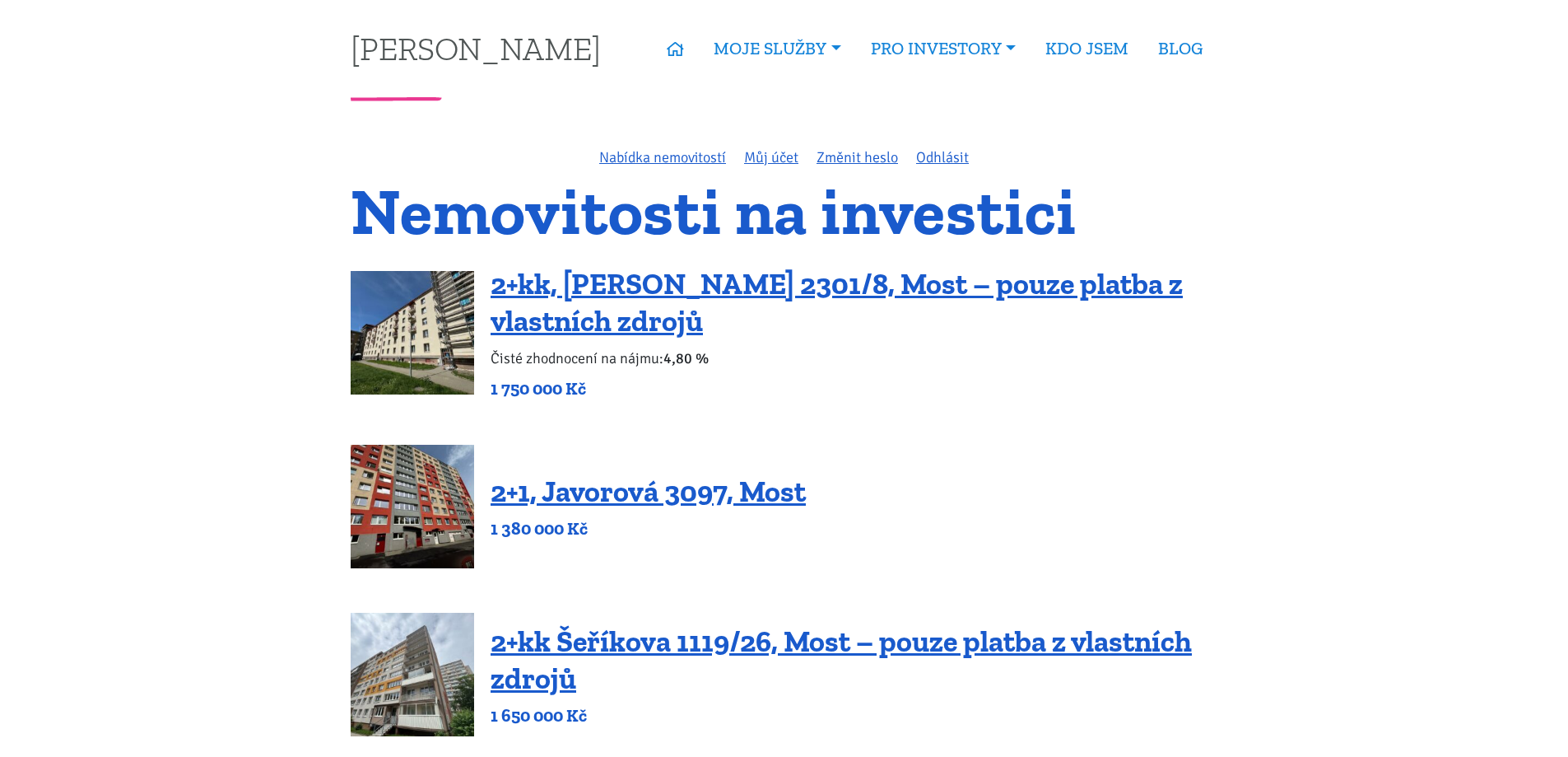
click at [617, 146] on div "Nabídka nemovitostí Můj účet Změnit heslo Odhlásit" at bounding box center [784, 157] width 889 height 23
click at [634, 152] on link "Nabídka nemovitostí" at bounding box center [662, 157] width 126 height 18
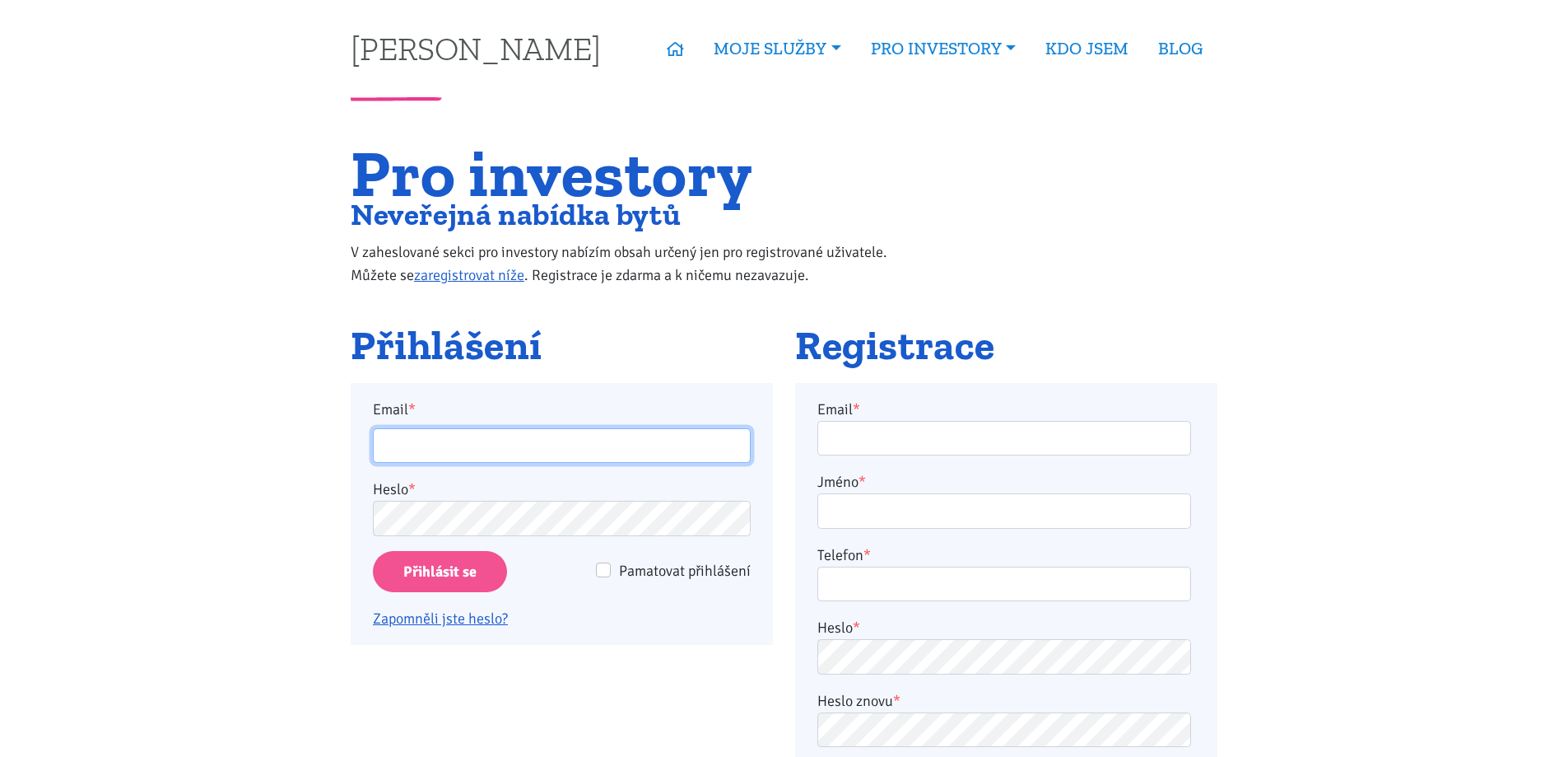
type input "[EMAIL_ADDRESS][DOMAIN_NAME]"
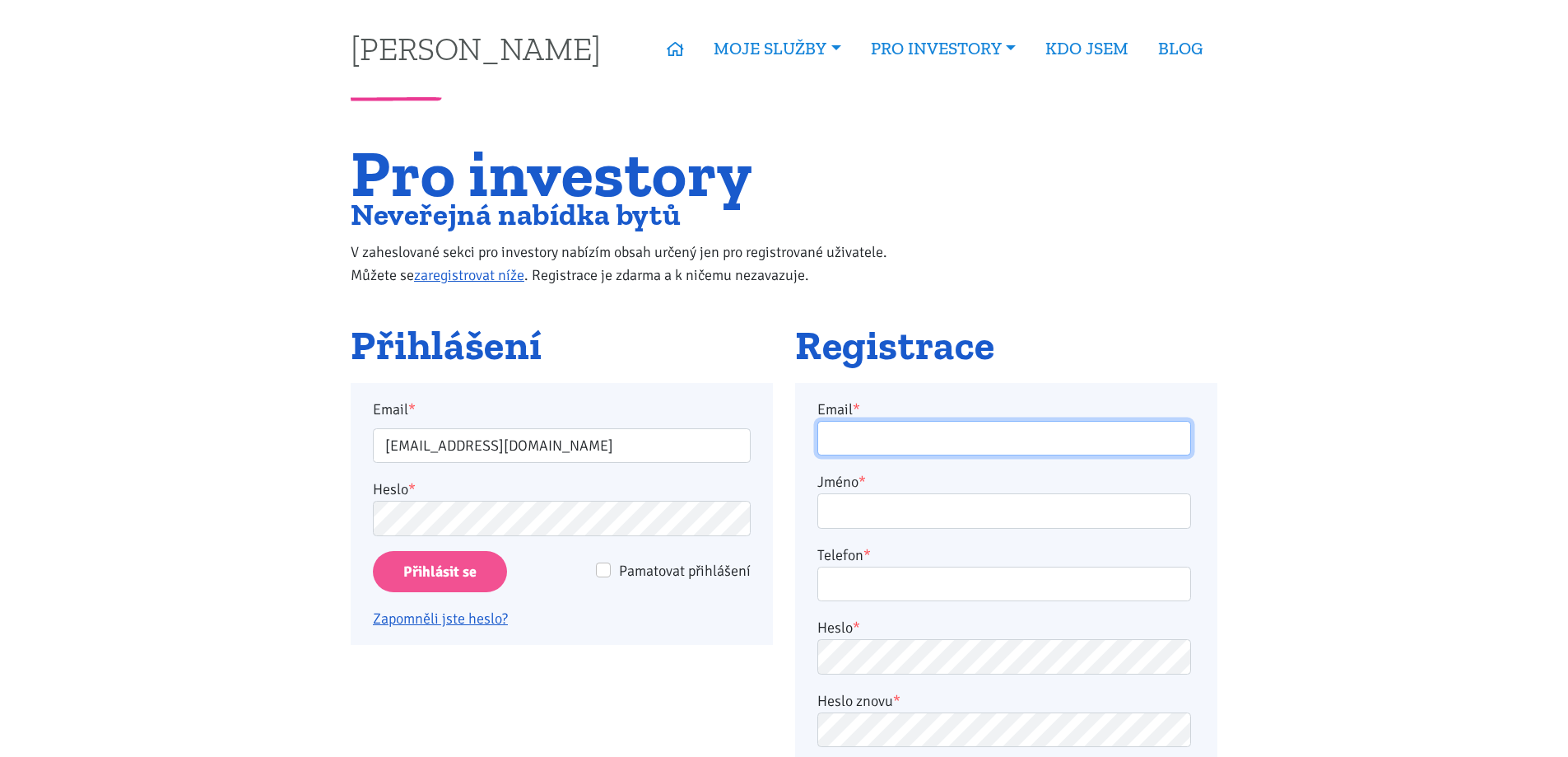
type input "[EMAIL_ADDRESS][DOMAIN_NAME]"
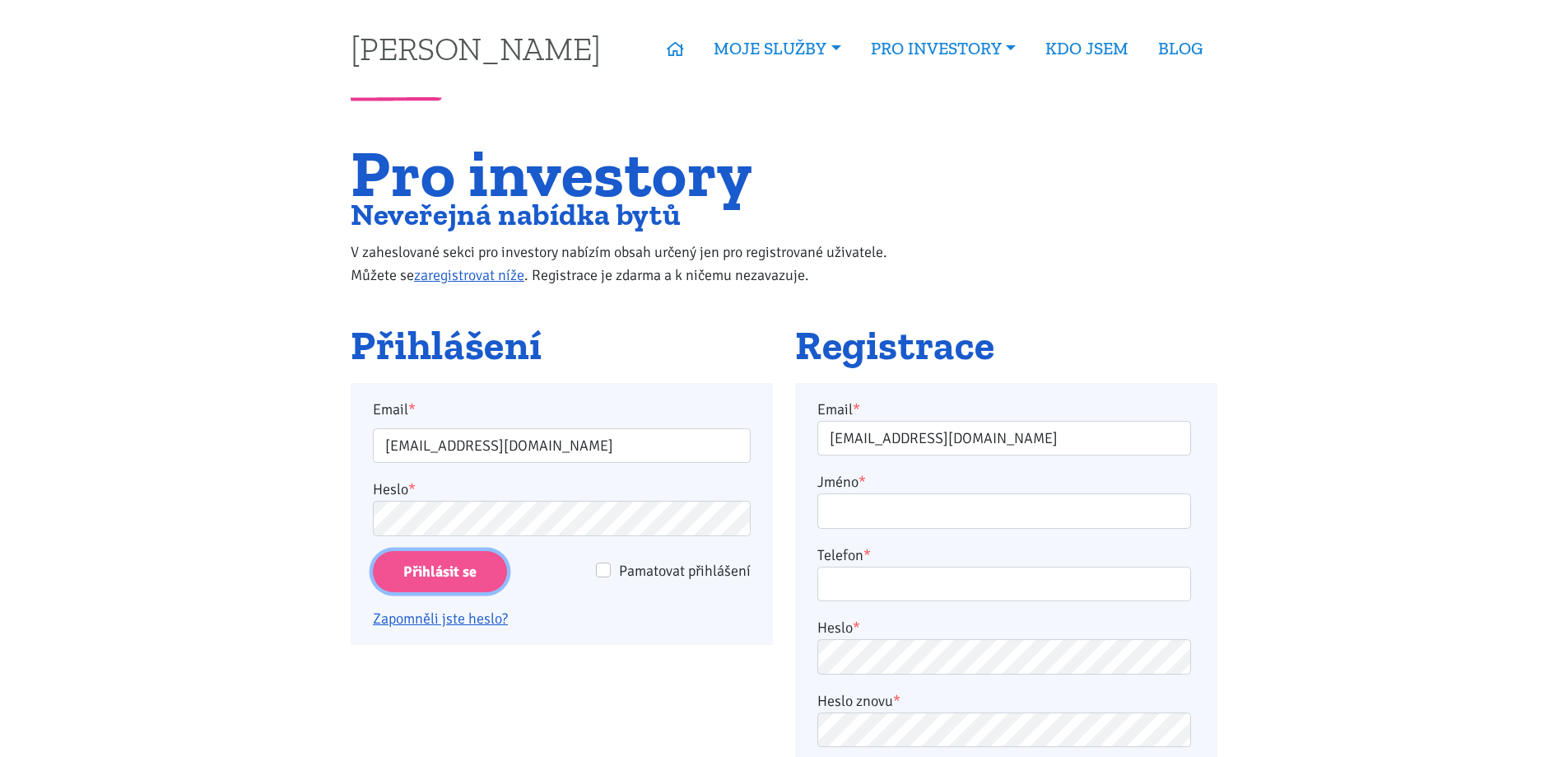
click at [481, 570] on input "Přihlásit se" at bounding box center [440, 572] width 134 height 42
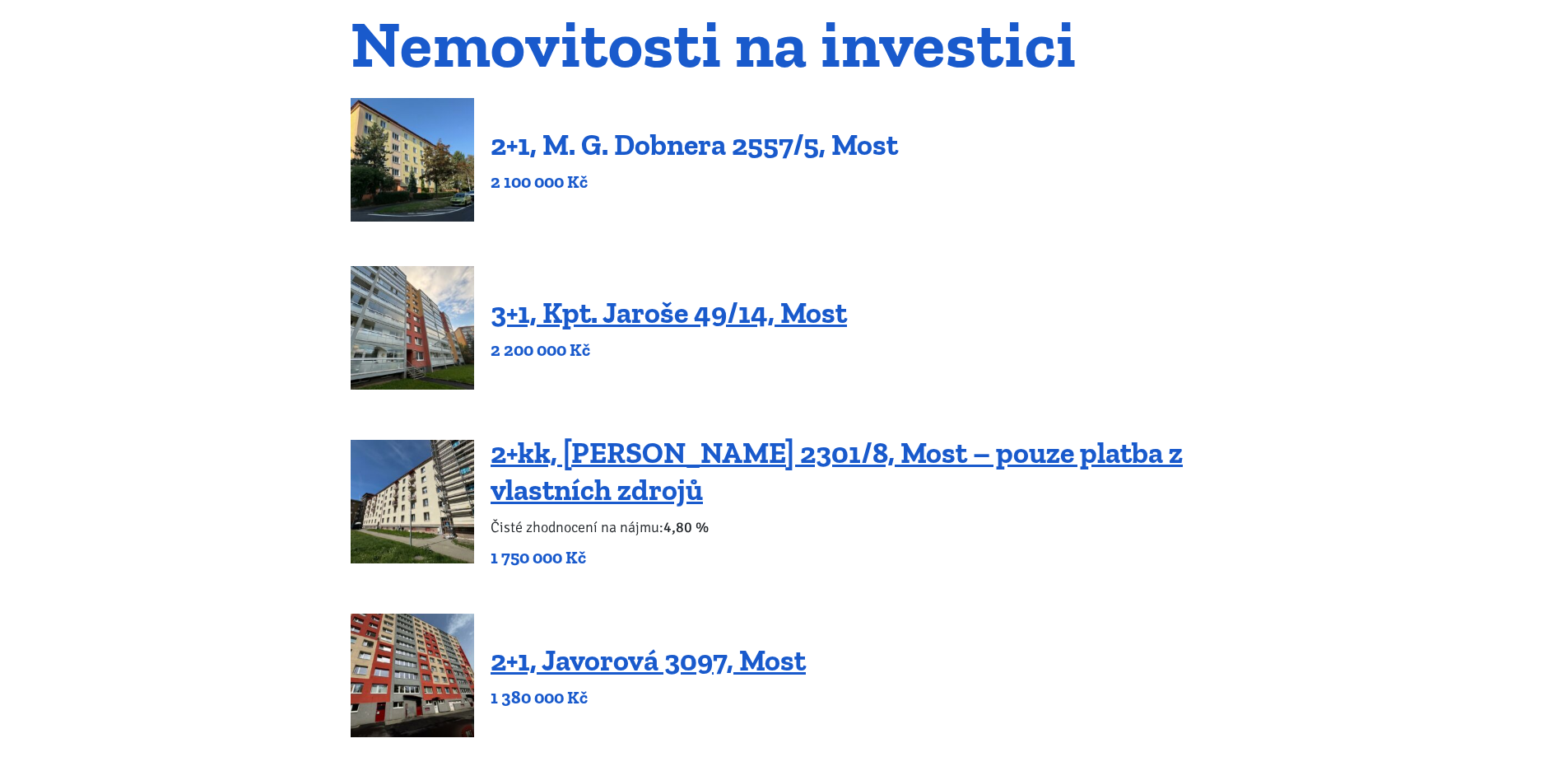
scroll to position [330, 0]
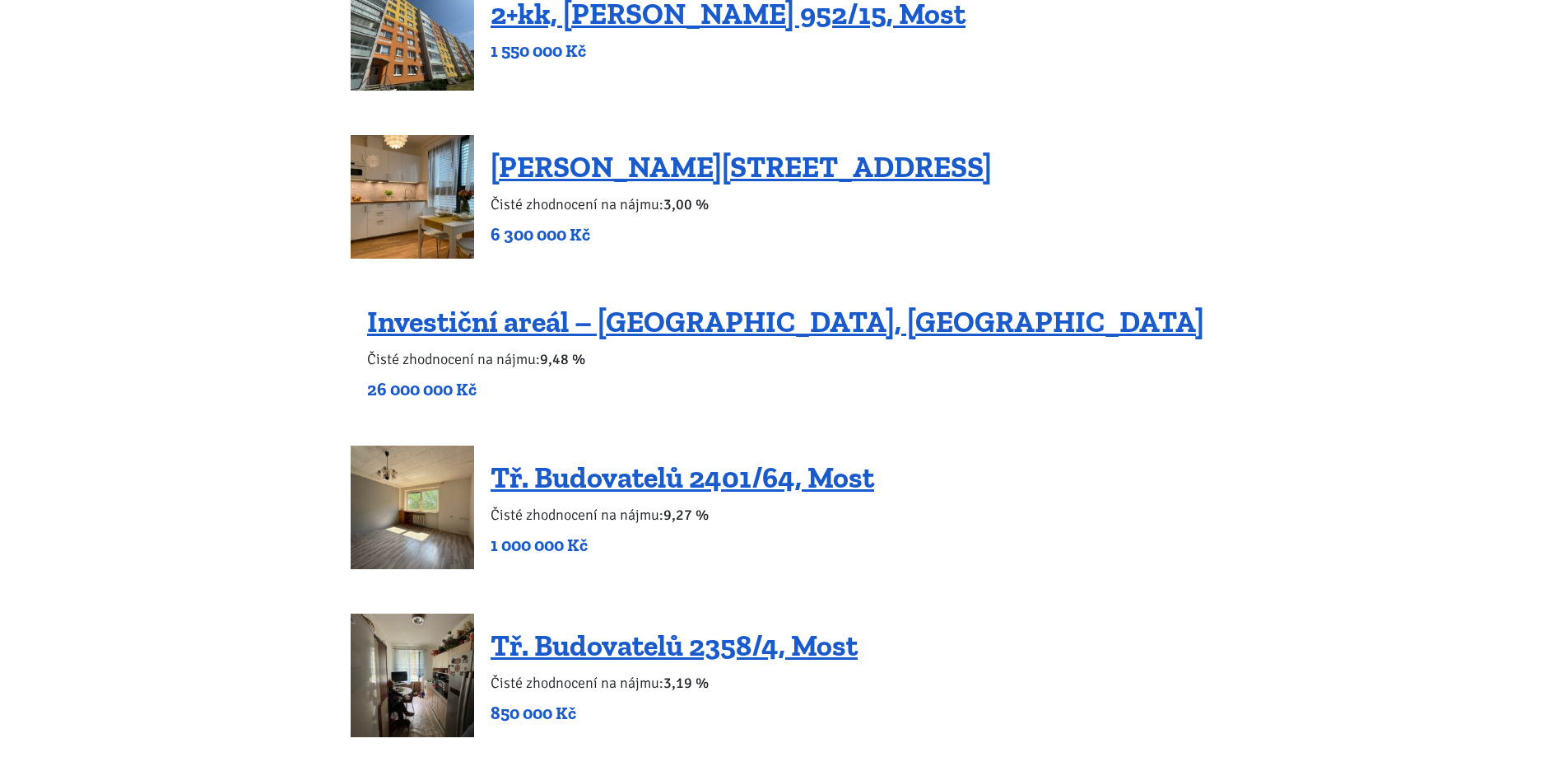
scroll to position [1482, 0]
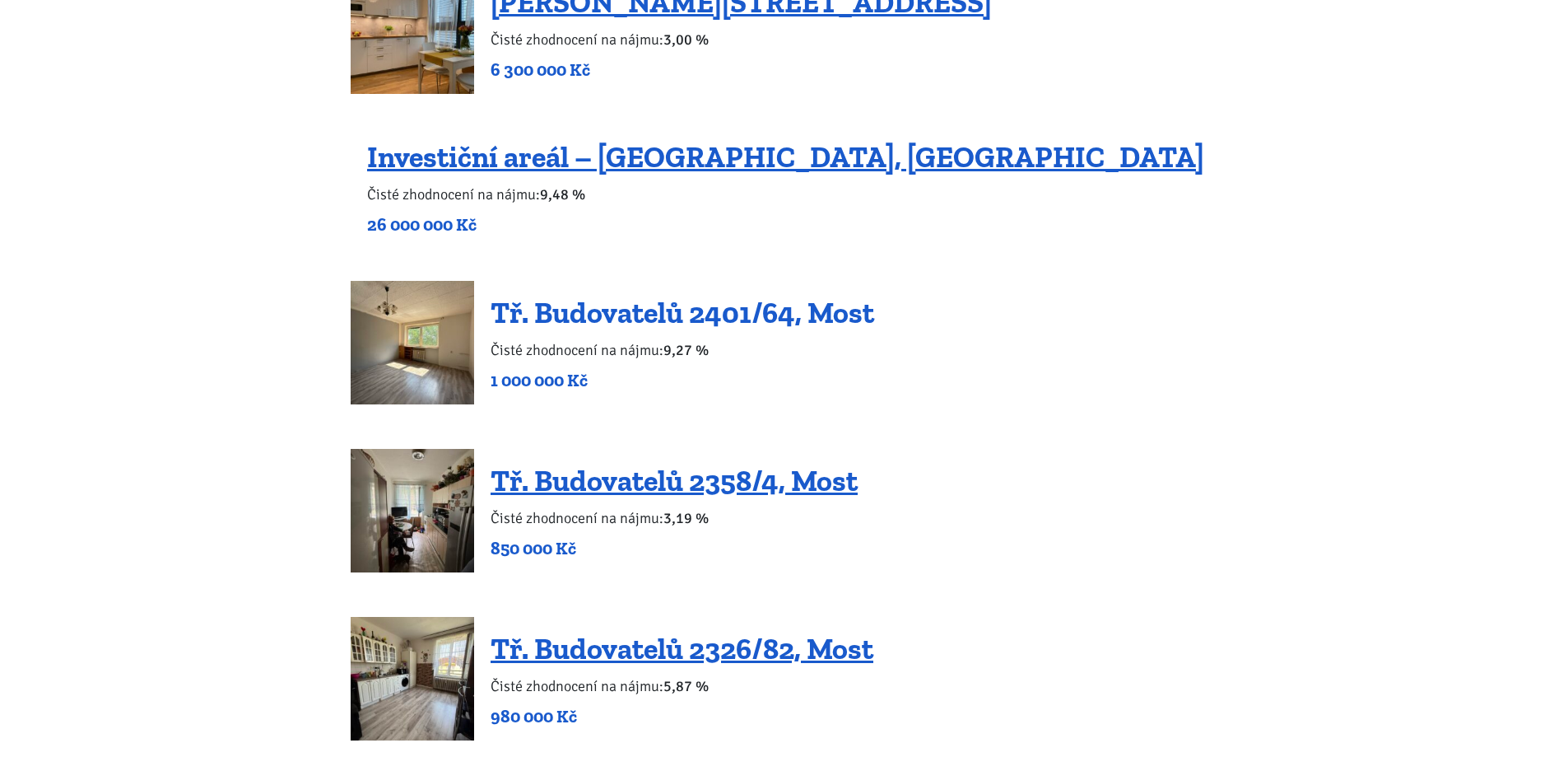
click at [709, 311] on link "Tř. Budovatelů 2401/64, Most" at bounding box center [683, 312] width 384 height 36
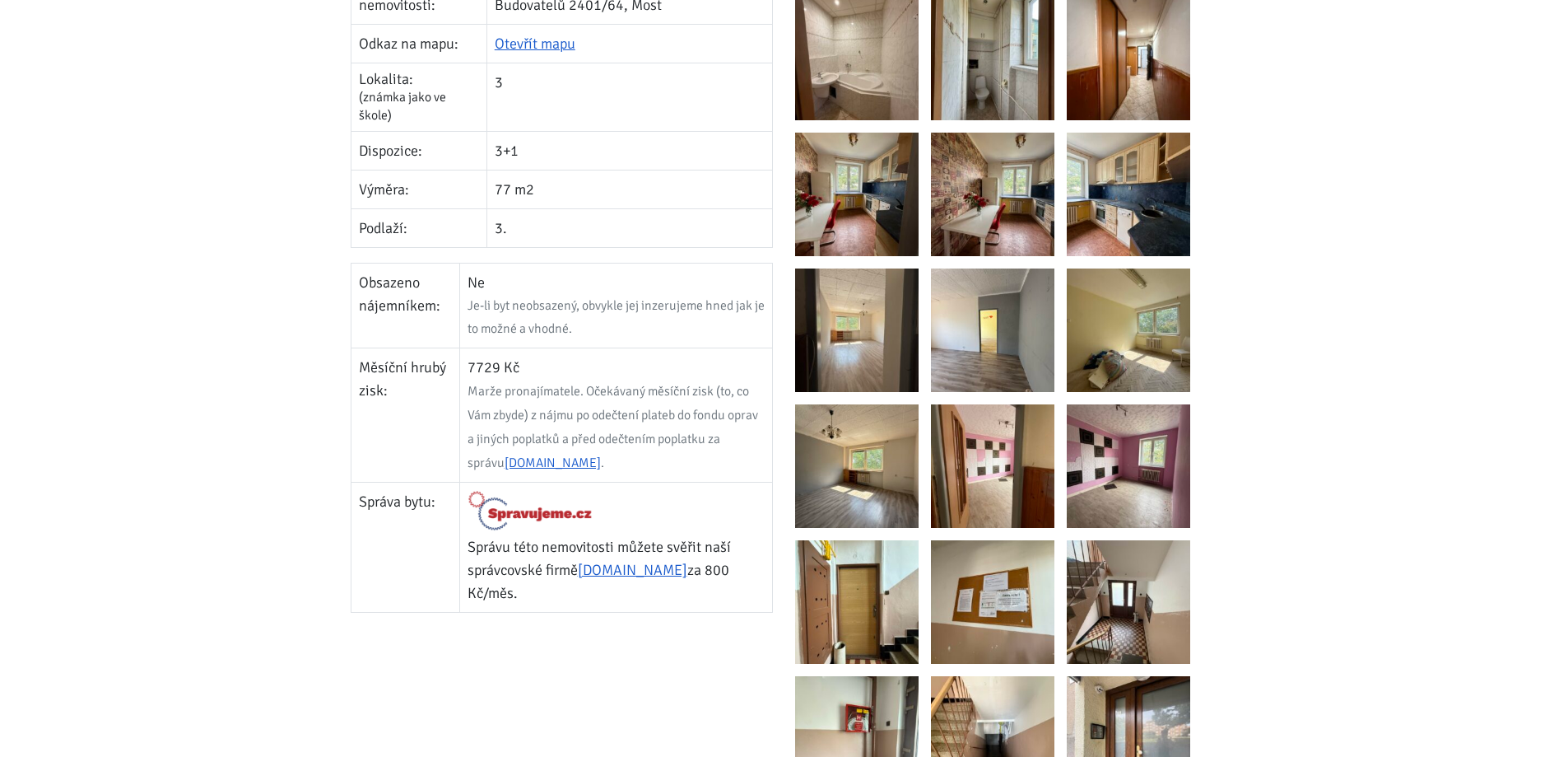
scroll to position [658, 0]
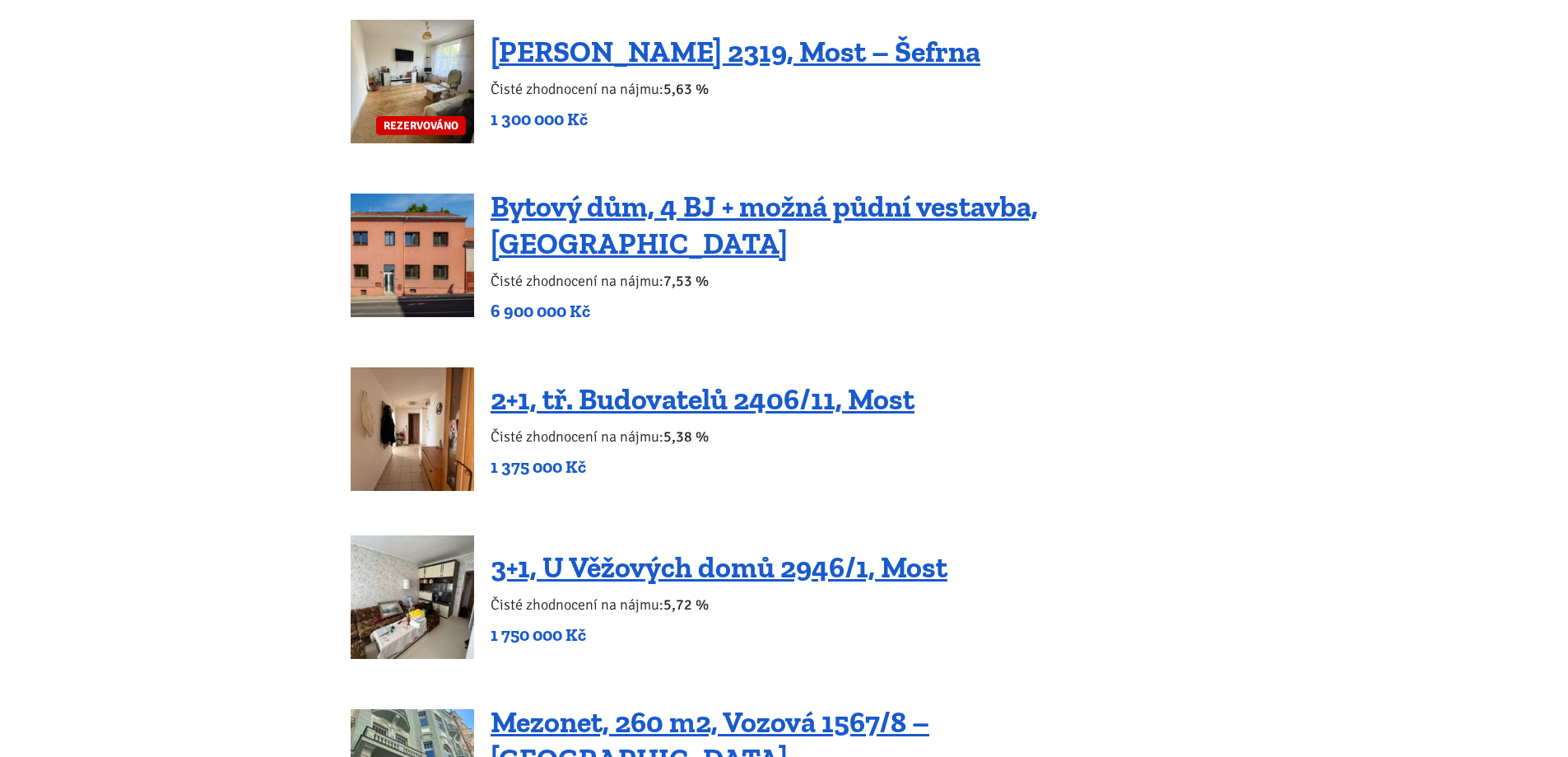
scroll to position [2470, 0]
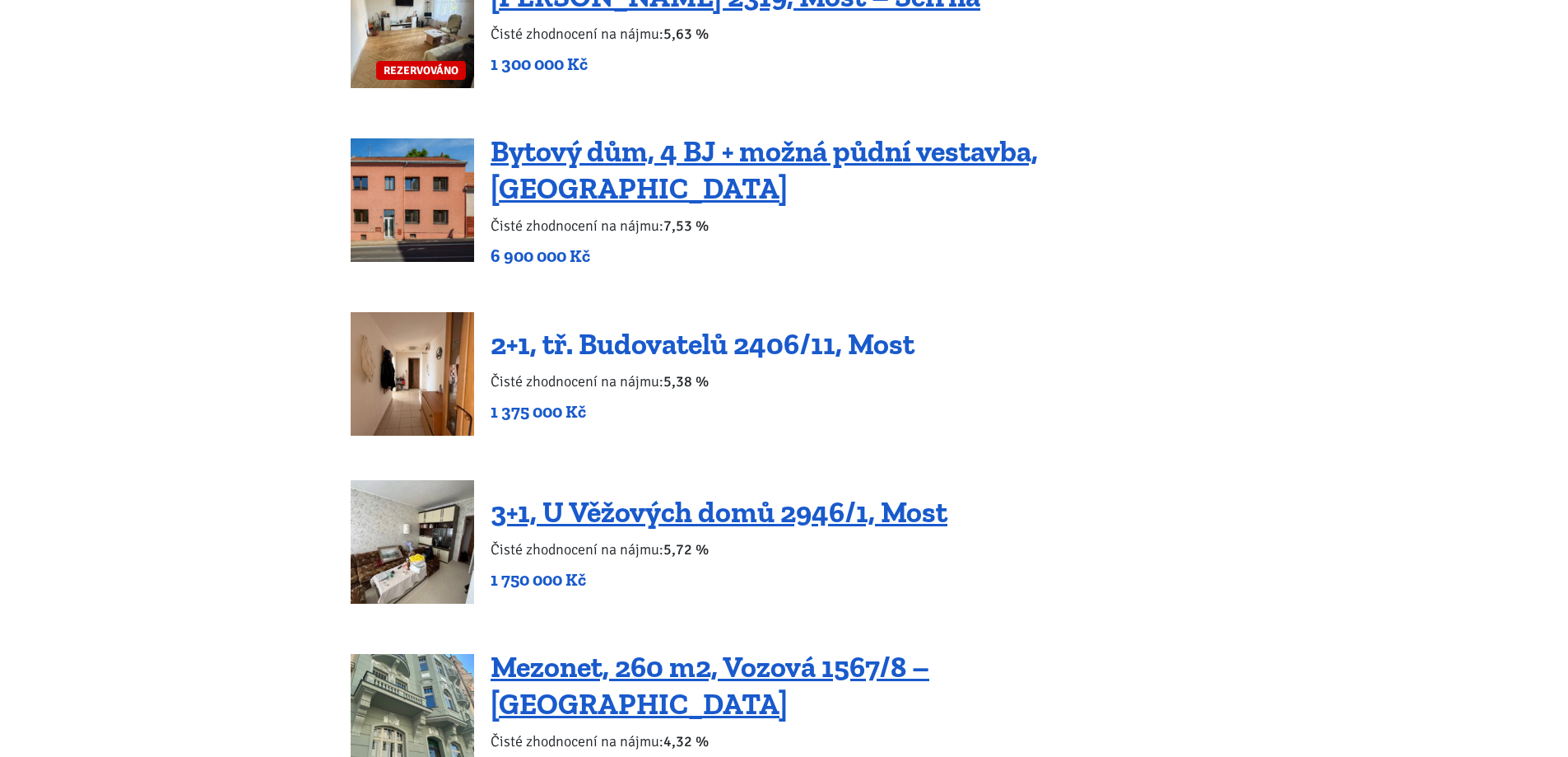
click at [702, 345] on link "2+1, tř. Budovatelů 2406/11, Most" at bounding box center [703, 344] width 424 height 36
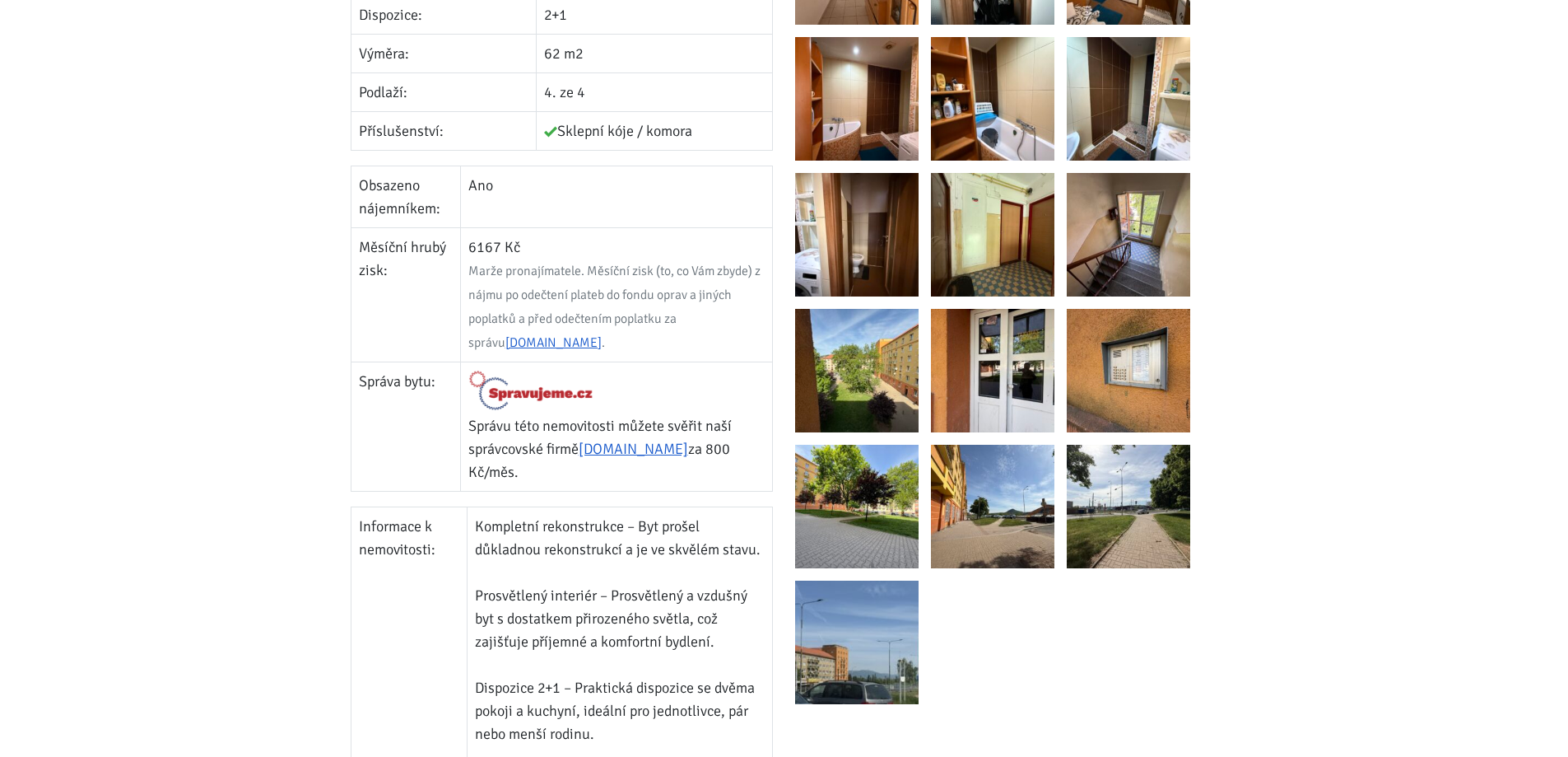
scroll to position [823, 0]
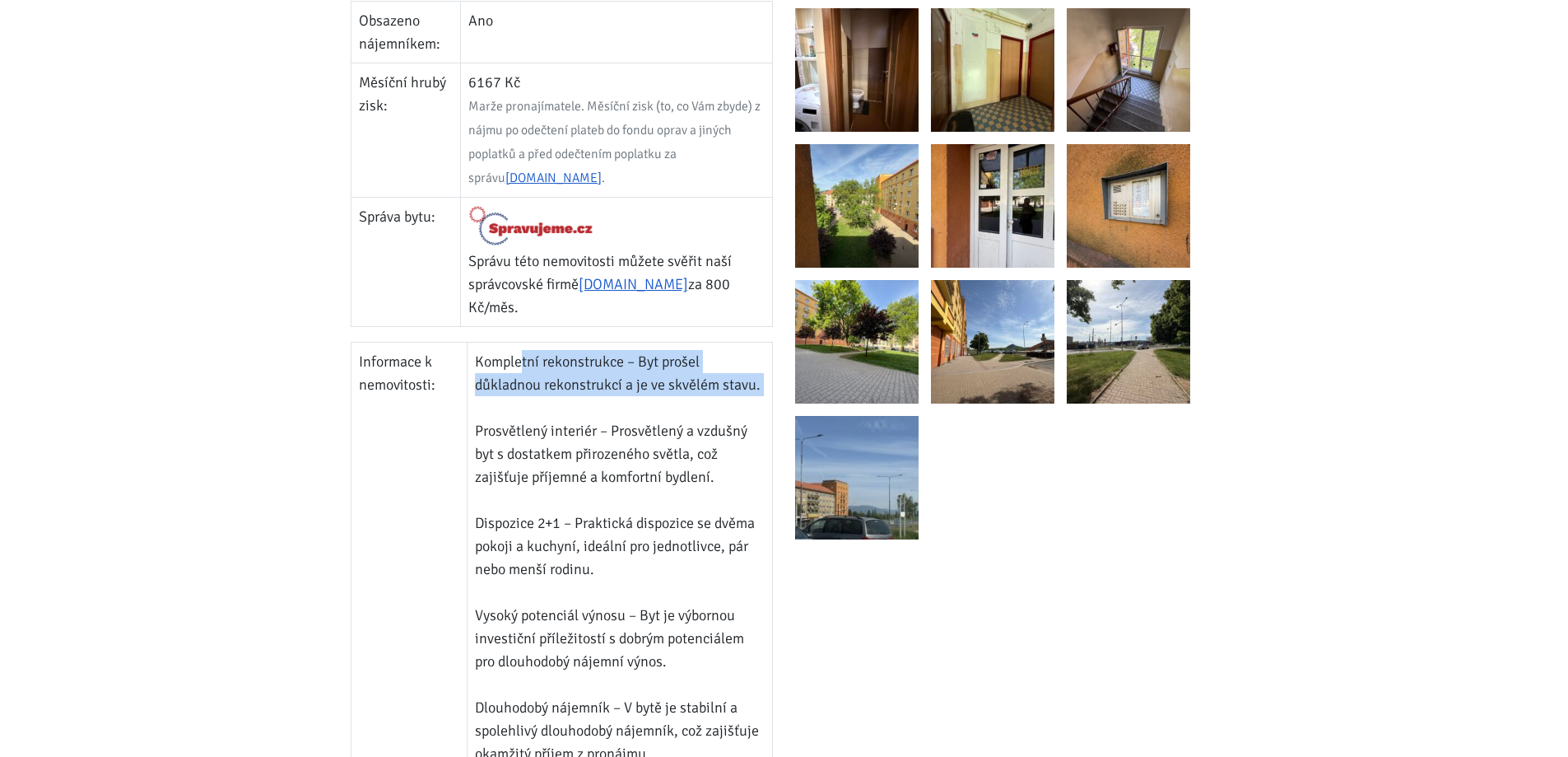
drag, startPoint x: 546, startPoint y: 375, endPoint x: 684, endPoint y: 401, distance: 140.4
click at [684, 401] on td "Kompletní rekonstrukce – Byt prošel důkladnou rekonstrukcí a je ve skvělém stav…" at bounding box center [619, 558] width 305 height 431
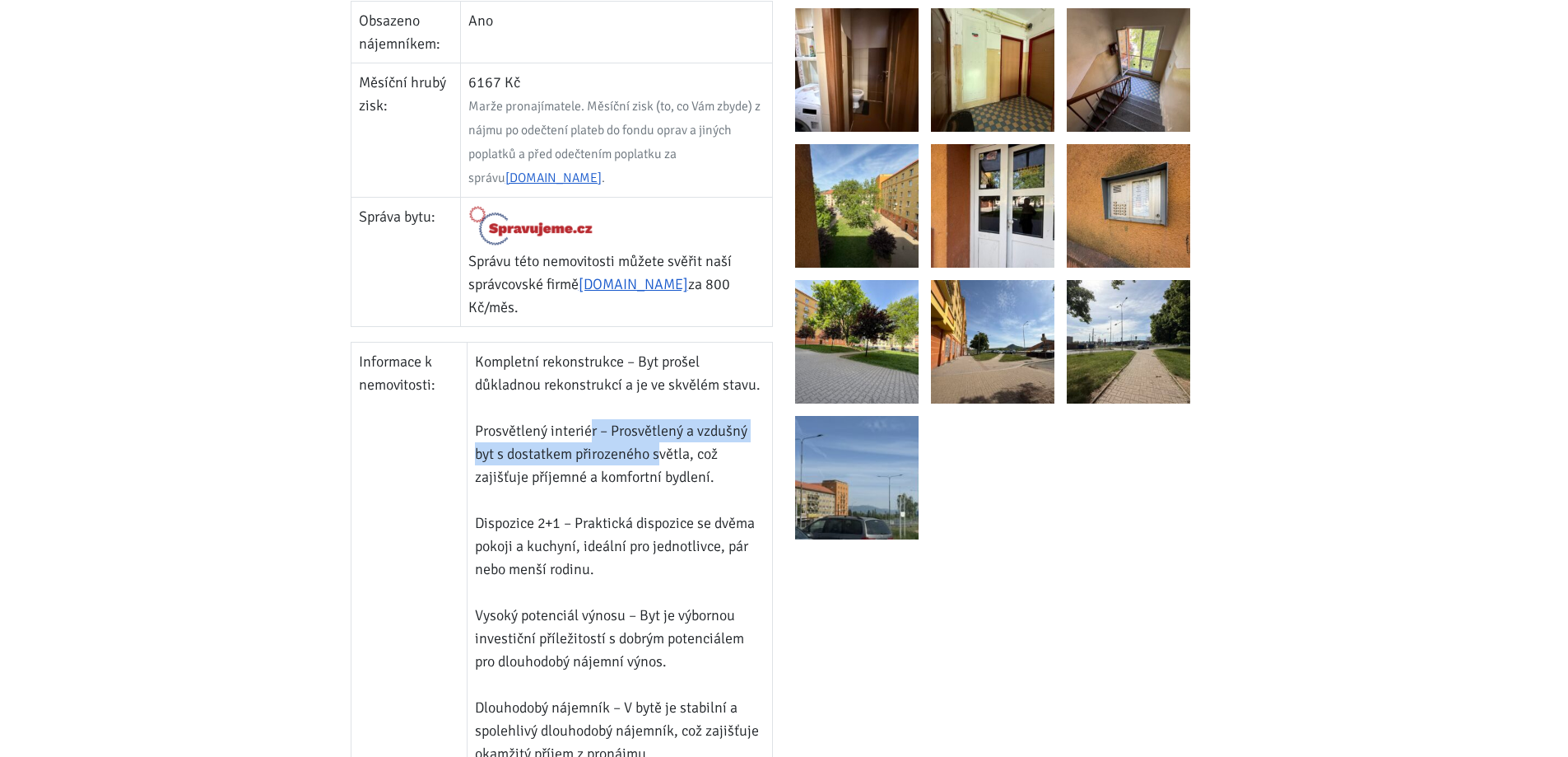
click at [659, 459] on td "Kompletní rekonstrukce – Byt prošel důkladnou rekonstrukcí a je ve skvělém stav…" at bounding box center [619, 558] width 305 height 431
click at [663, 465] on td "Kompletní rekonstrukce – Byt prošel důkladnou rekonstrukcí a je ve skvělém stav…" at bounding box center [619, 558] width 305 height 431
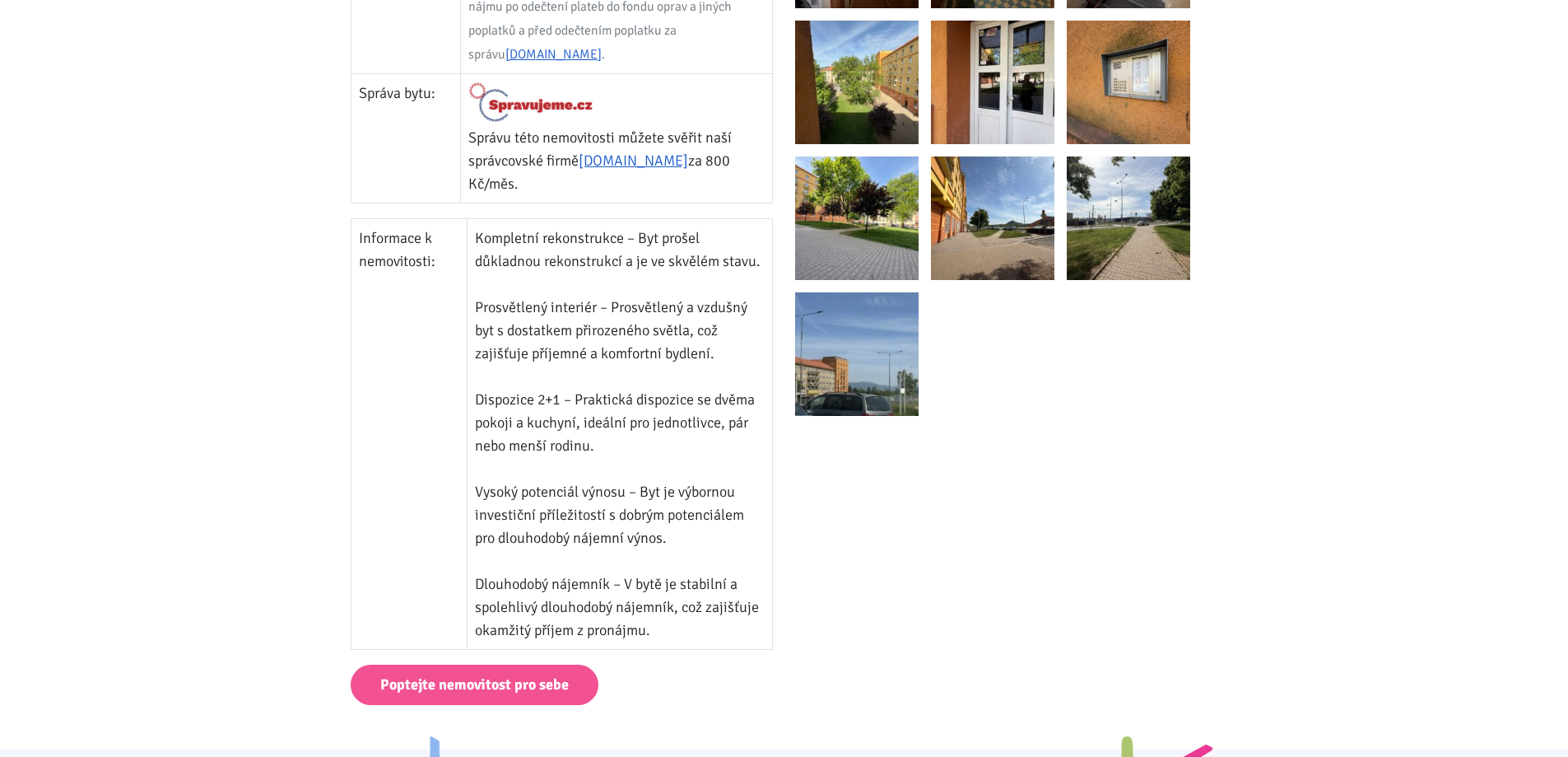
scroll to position [988, 0]
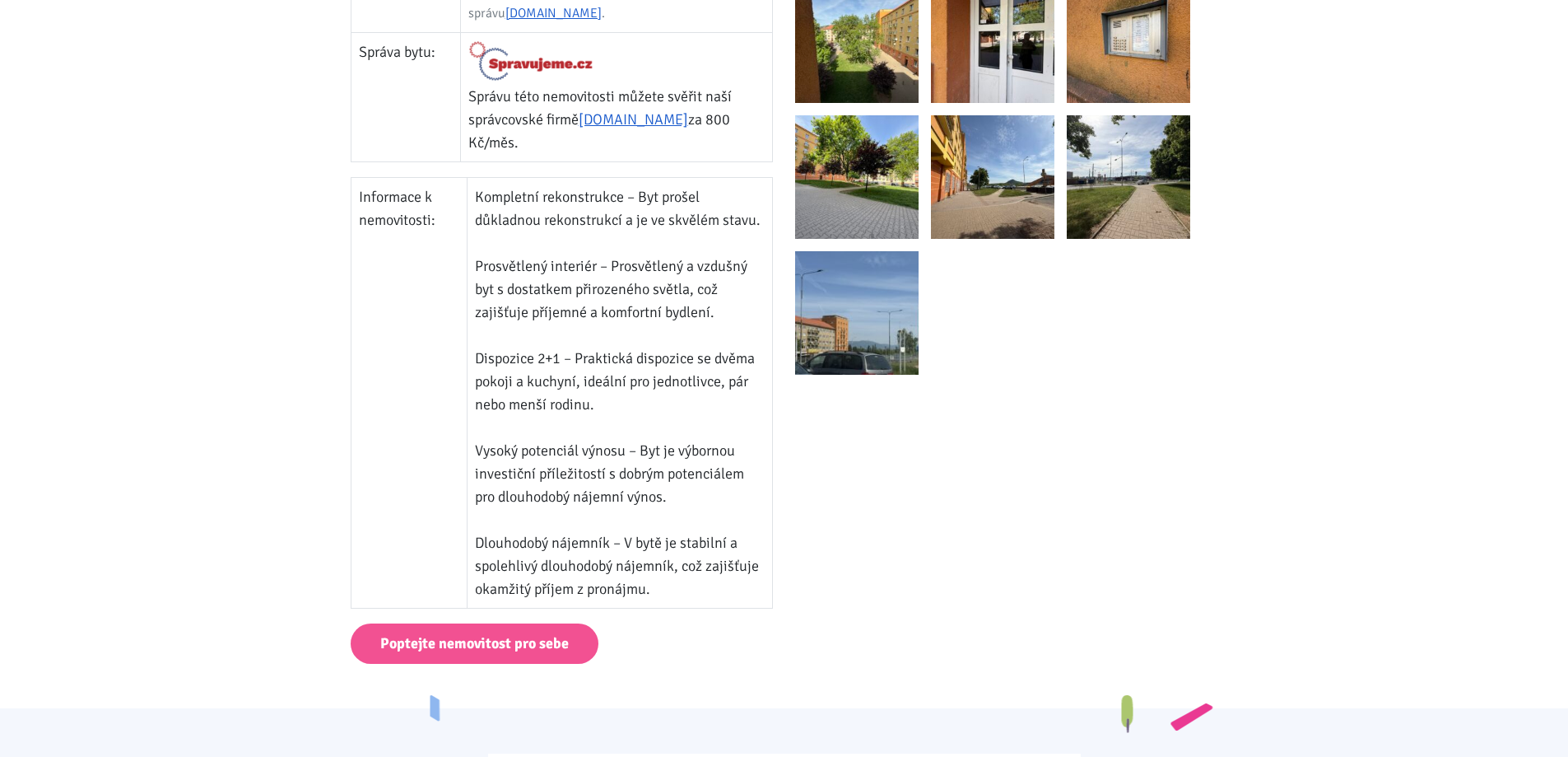
drag, startPoint x: 592, startPoint y: 549, endPoint x: 687, endPoint y: 584, distance: 101.2
click at [687, 584] on td "Kompletní rekonstrukce – Byt prošel důkladnou rekonstrukcí a je ve skvělém stav…" at bounding box center [619, 393] width 305 height 431
click at [688, 582] on td "Kompletní rekonstrukce – Byt prošel důkladnou rekonstrukcí a je ve skvělém stav…" at bounding box center [619, 393] width 305 height 431
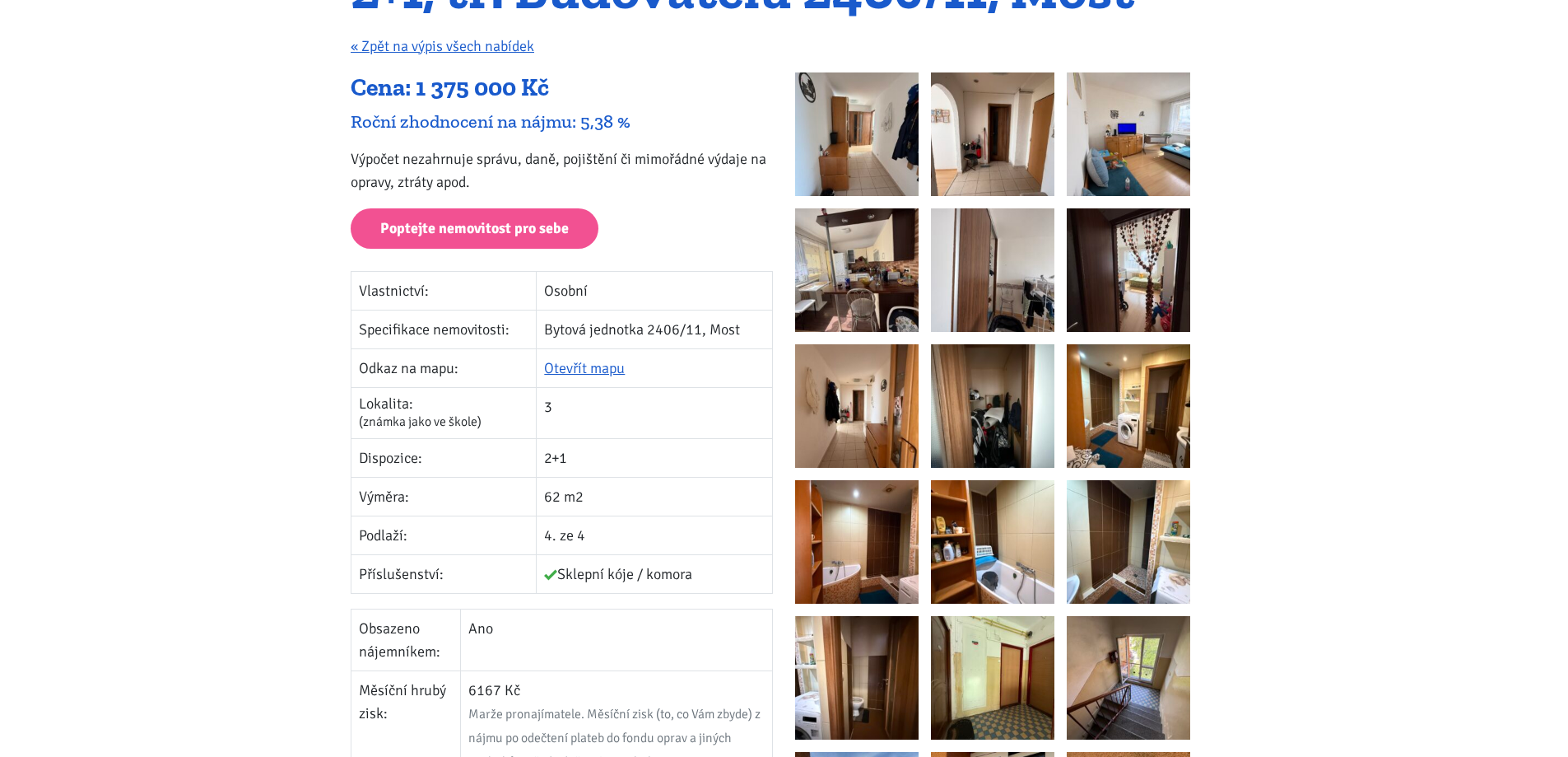
scroll to position [165, 0]
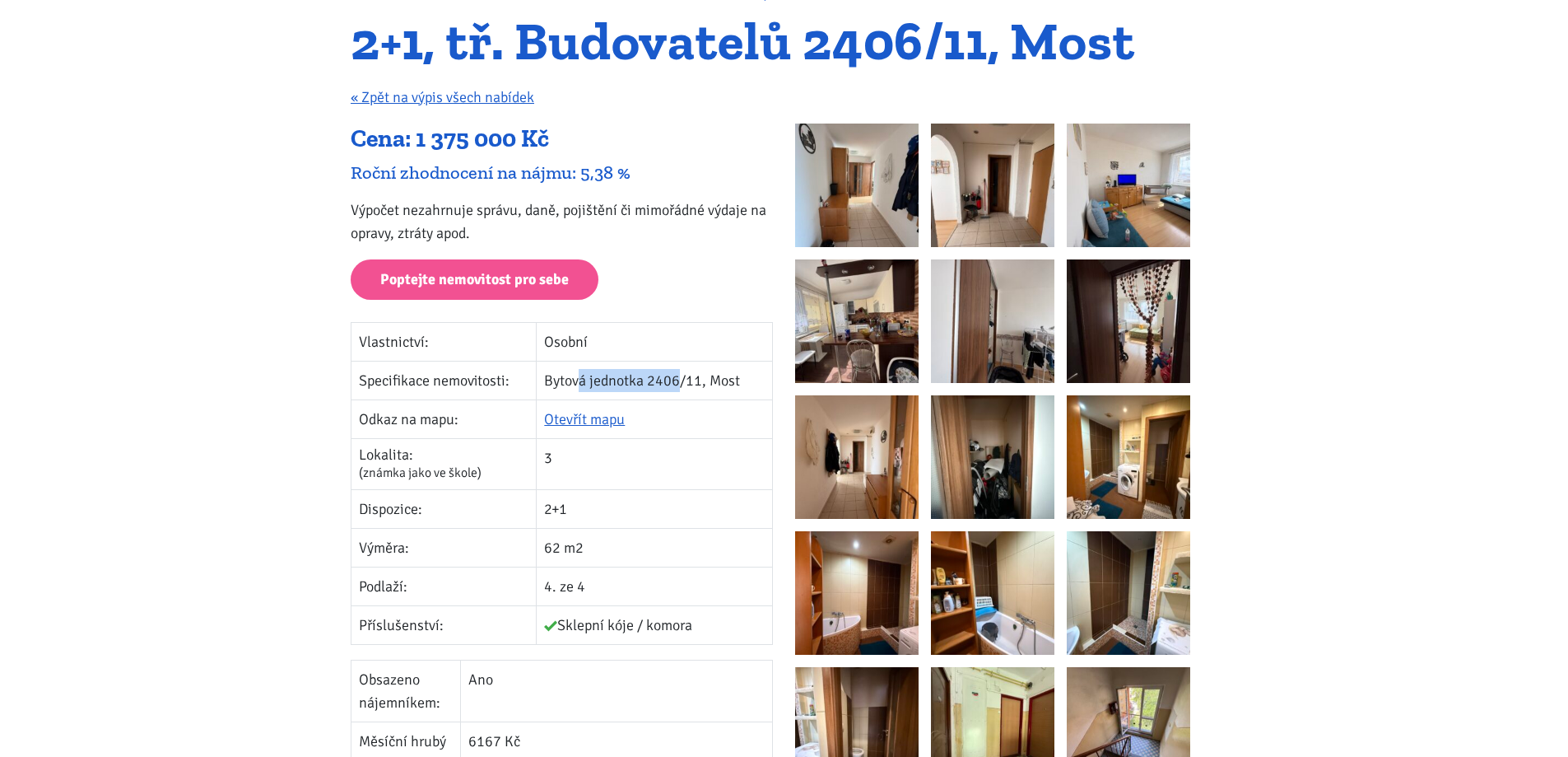
drag, startPoint x: 579, startPoint y: 365, endPoint x: 692, endPoint y: 369, distance: 113.1
click at [685, 369] on td "Bytová jednotka 2406/11, Most" at bounding box center [654, 379] width 236 height 38
click at [693, 369] on td "Bytová jednotka 2406/11, Most" at bounding box center [654, 379] width 236 height 38
click at [602, 416] on link "Otevřít mapu" at bounding box center [584, 419] width 81 height 18
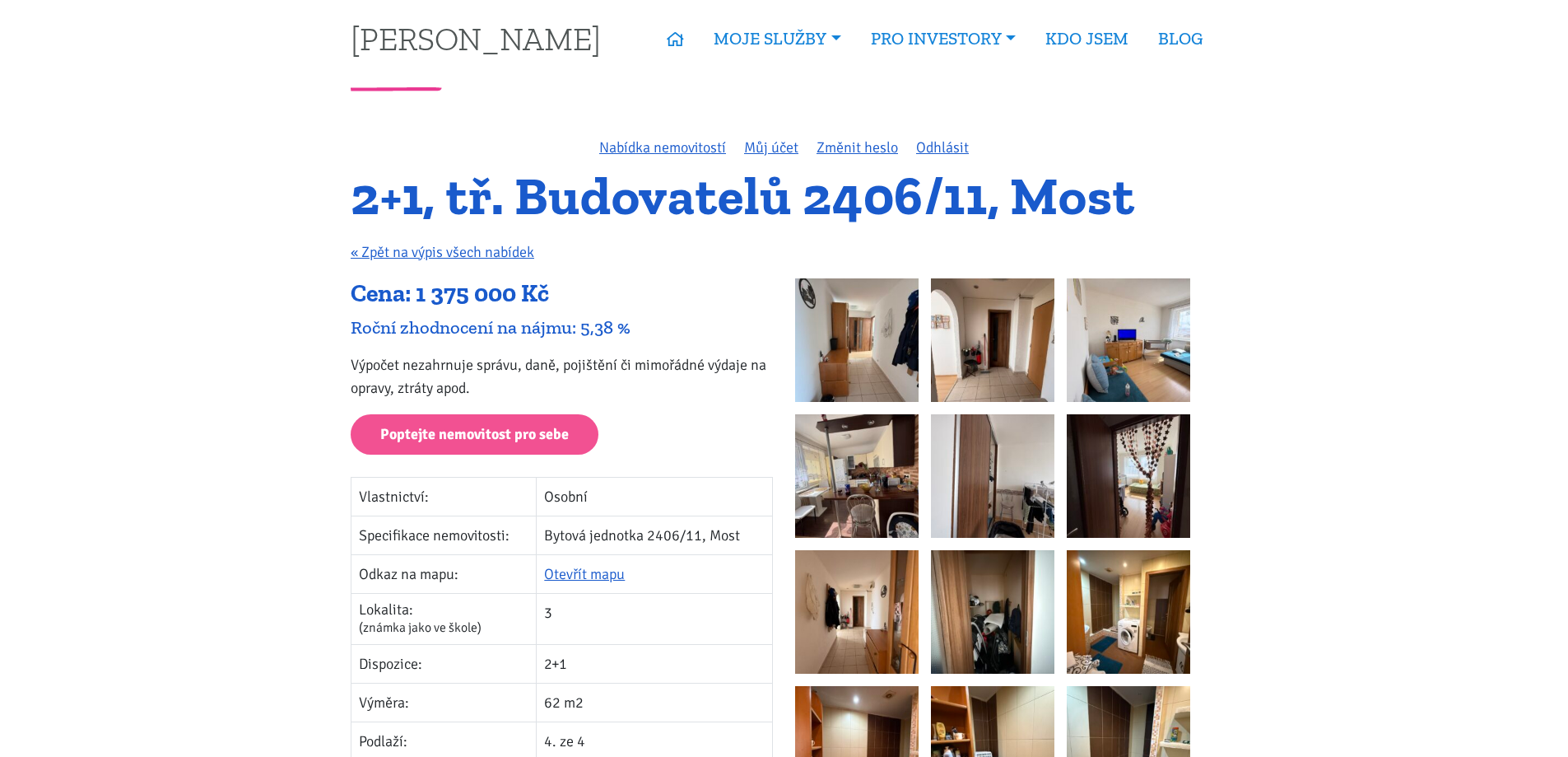
scroll to position [0, 0]
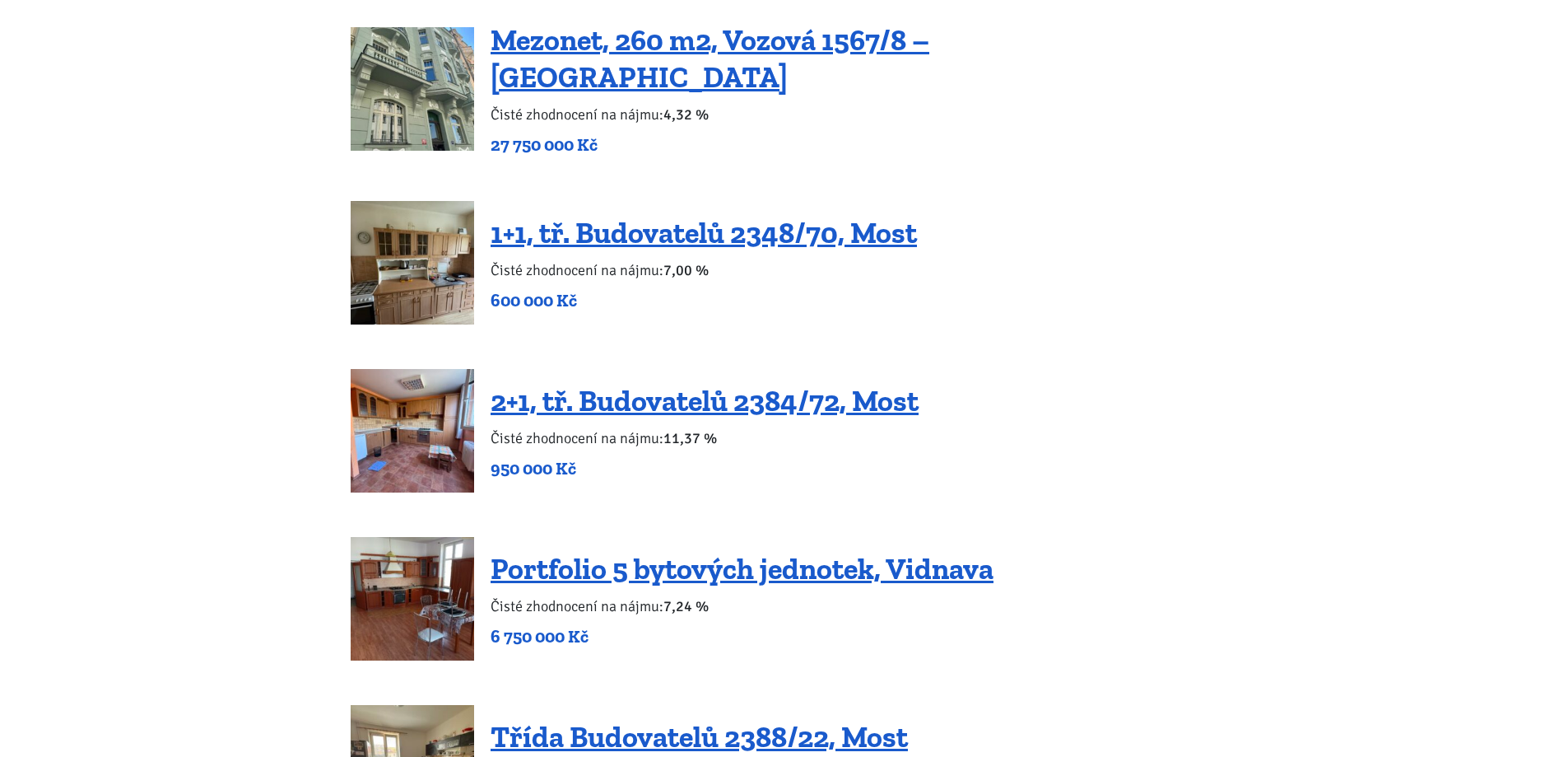
scroll to position [3128, 0]
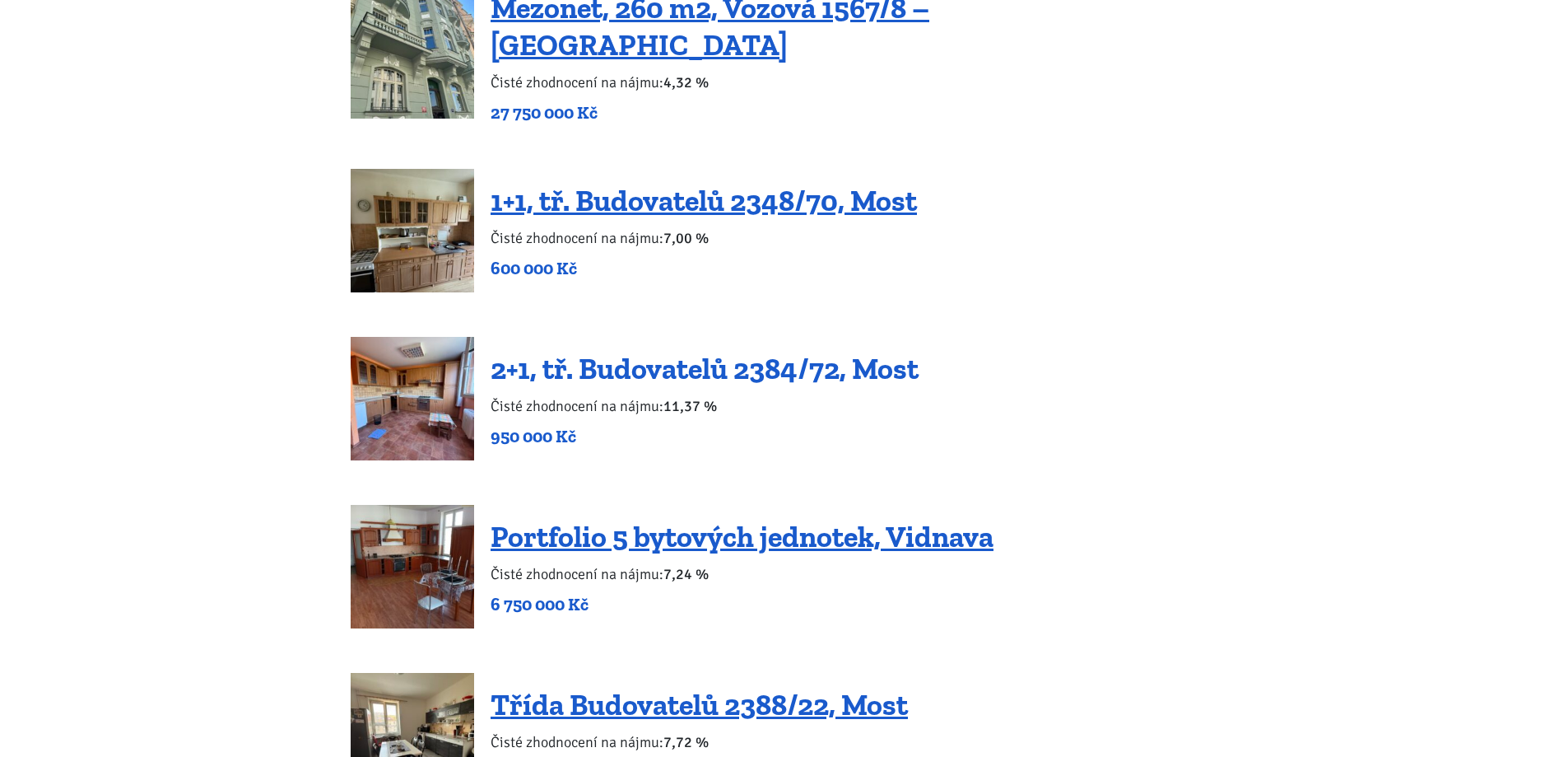
click at [699, 360] on link "2+1, tř. Budovatelů 2384/72, Most" at bounding box center [705, 368] width 428 height 36
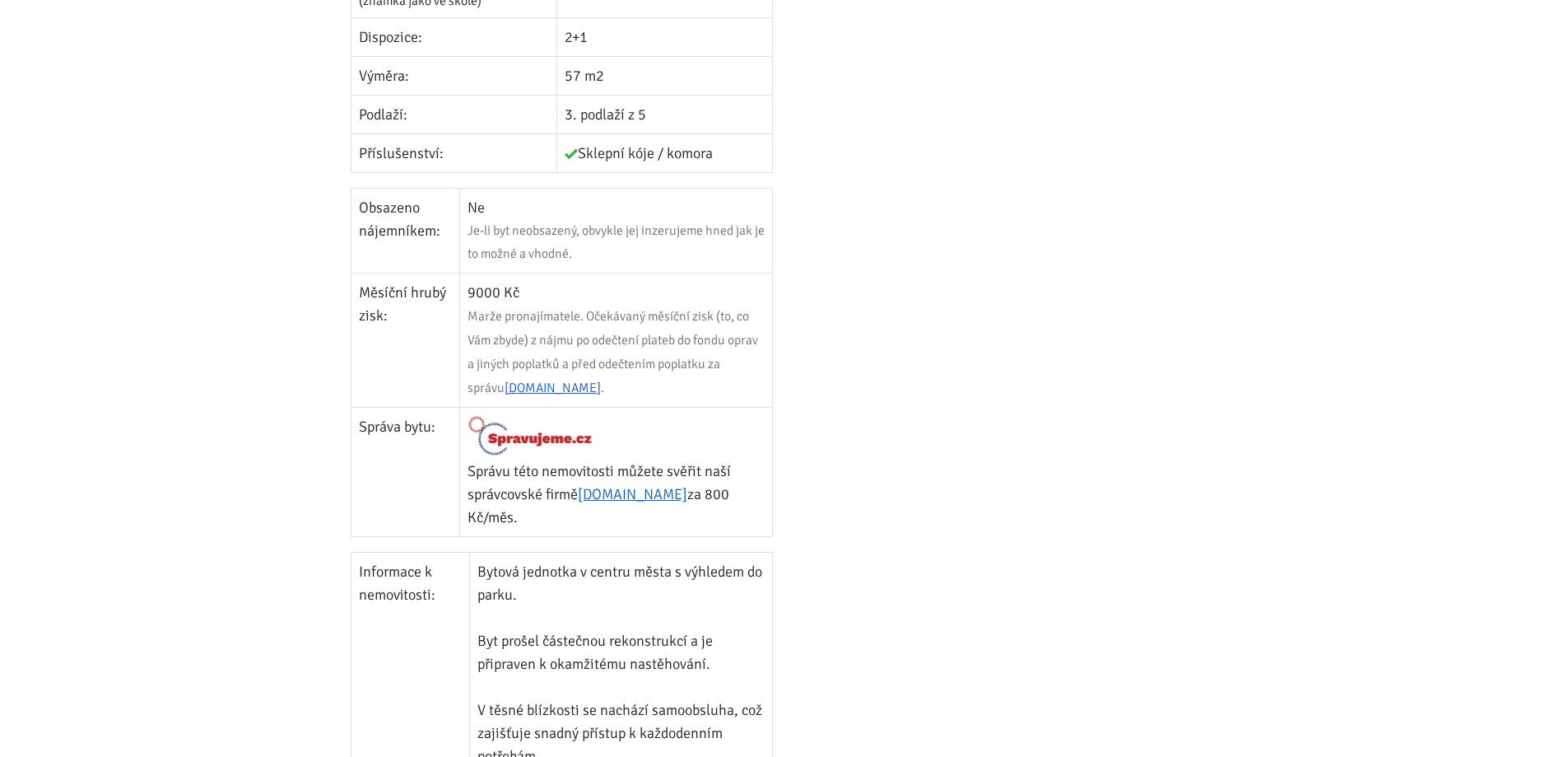
scroll to position [658, 0]
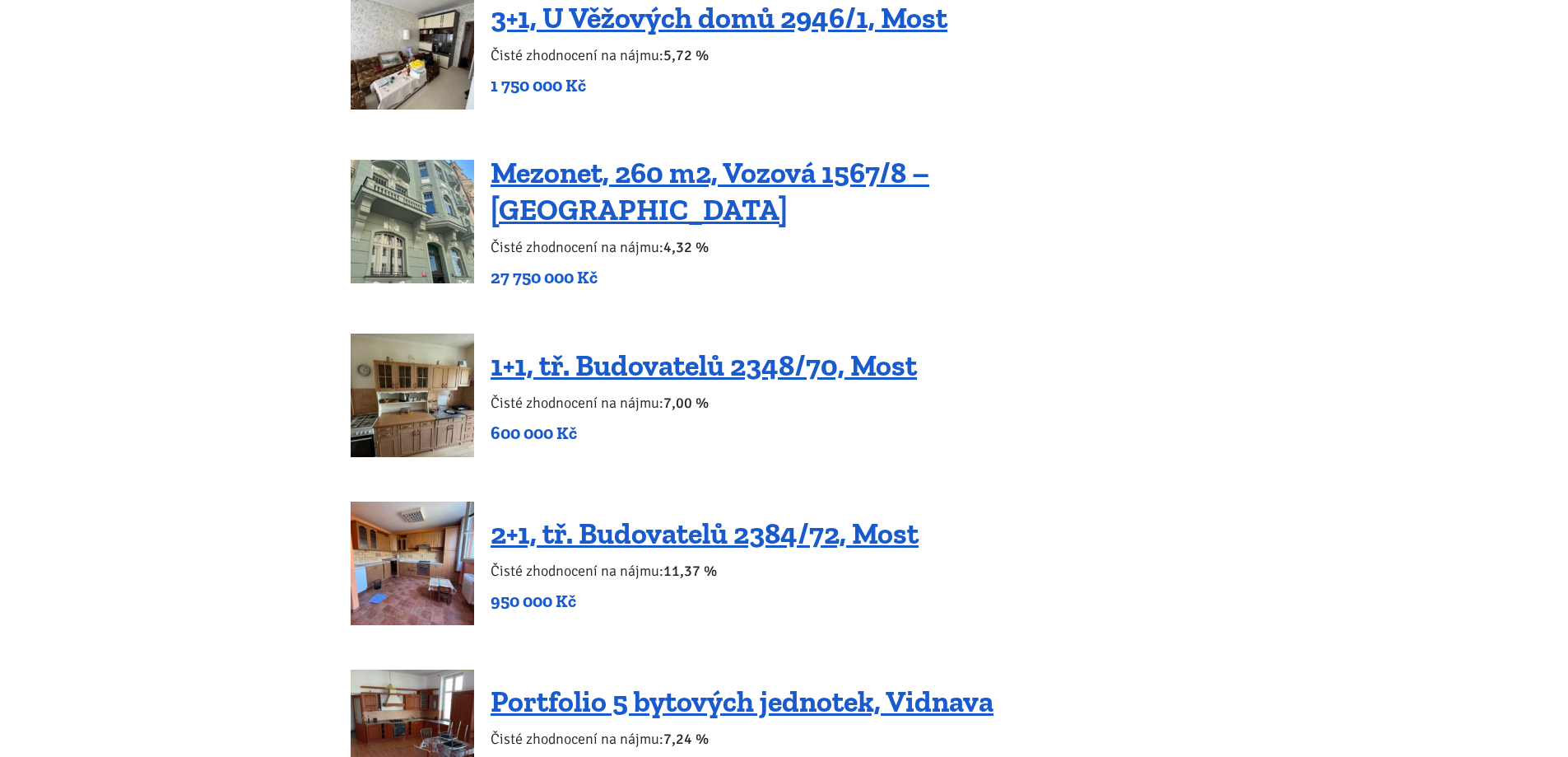
scroll to position [3128, 0]
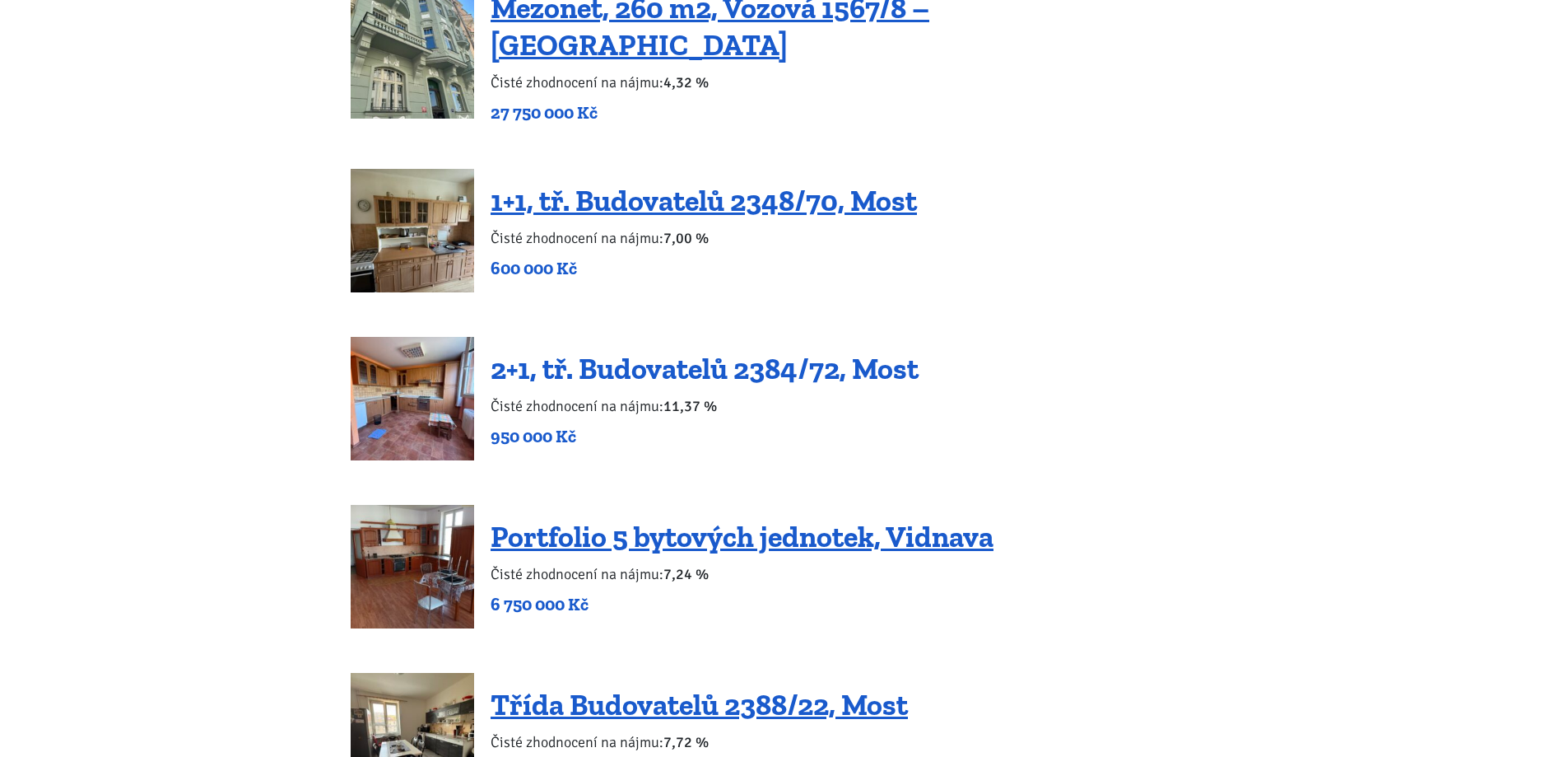
click at [671, 351] on link "2+1, tř. Budovatelů 2384/72, Most" at bounding box center [705, 368] width 428 height 36
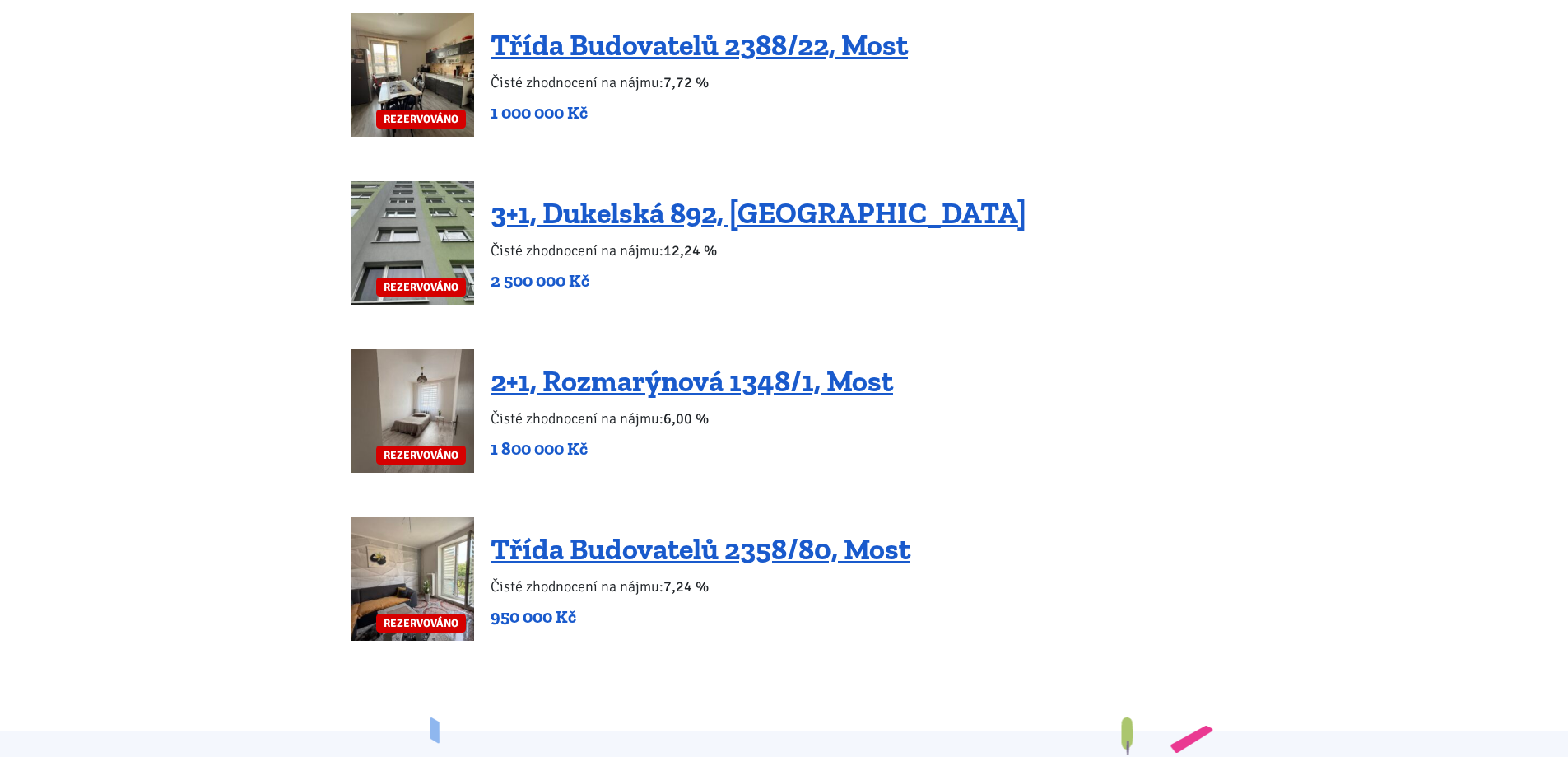
scroll to position [3787, 0]
click at [689, 532] on link "Třída Budovatelů 2358/80, Most" at bounding box center [700, 549] width 419 height 36
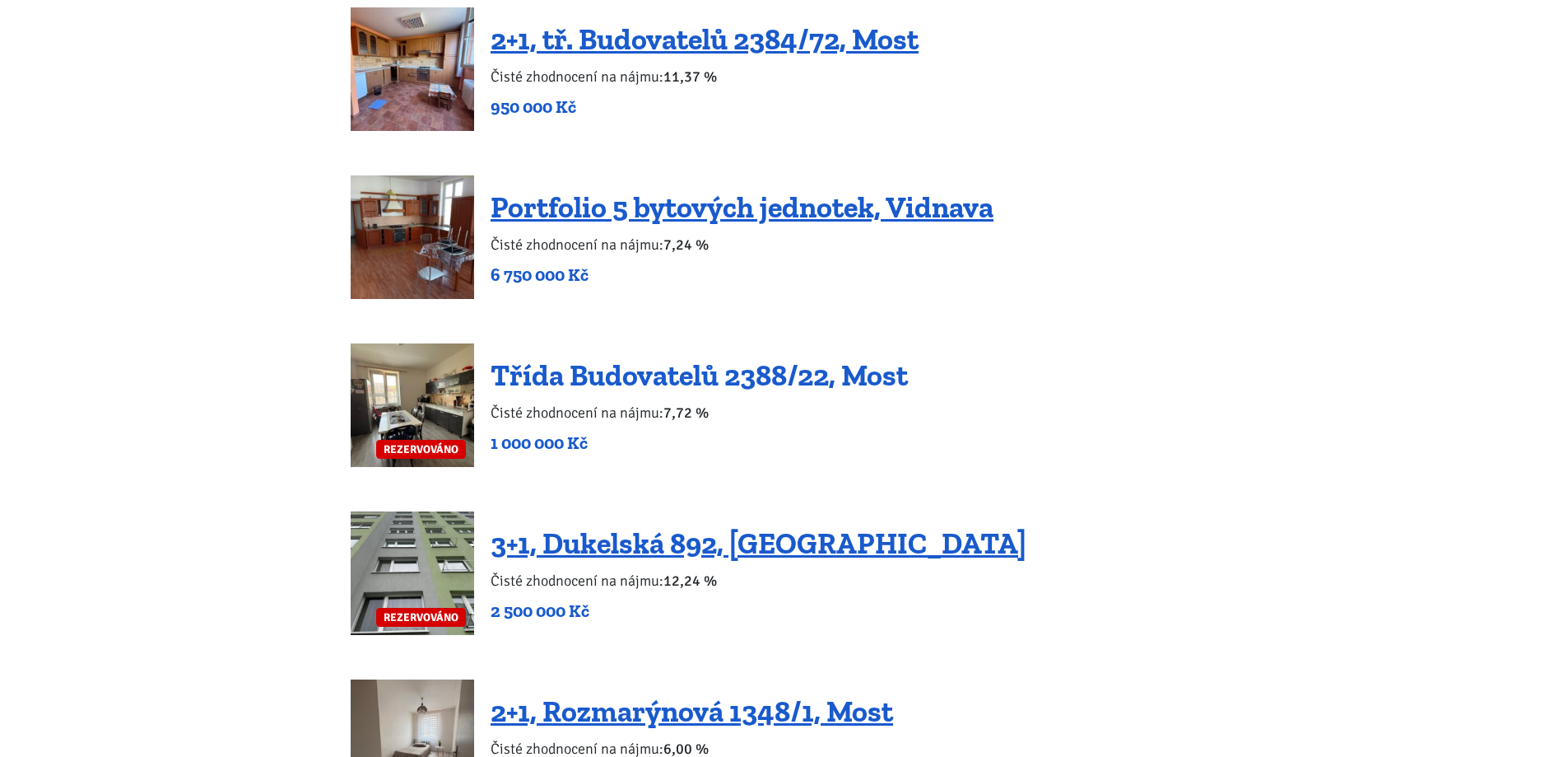
click at [598, 364] on link "Třída Budovatelů 2388/22, Most" at bounding box center [699, 375] width 418 height 36
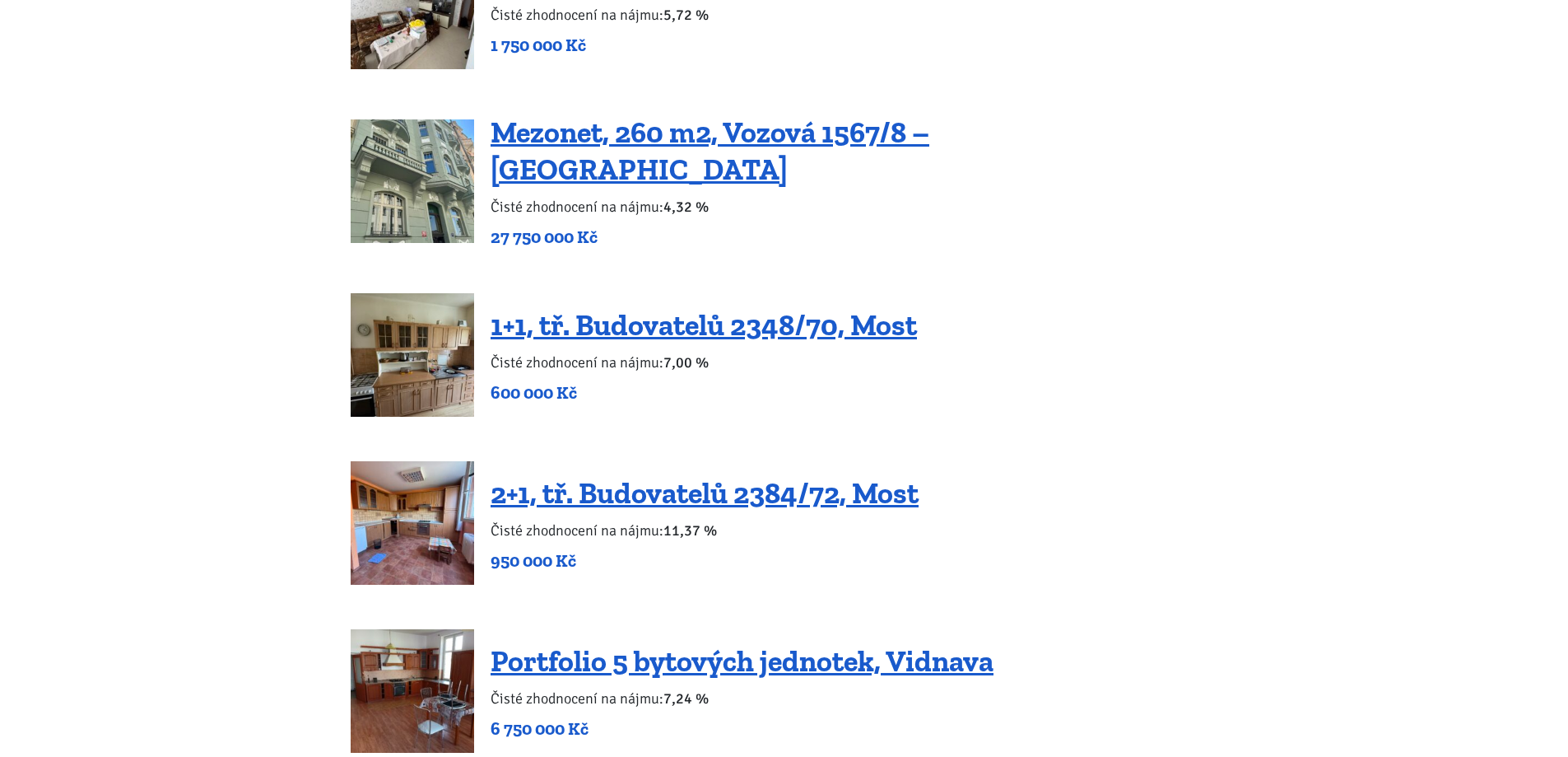
scroll to position [2963, 0]
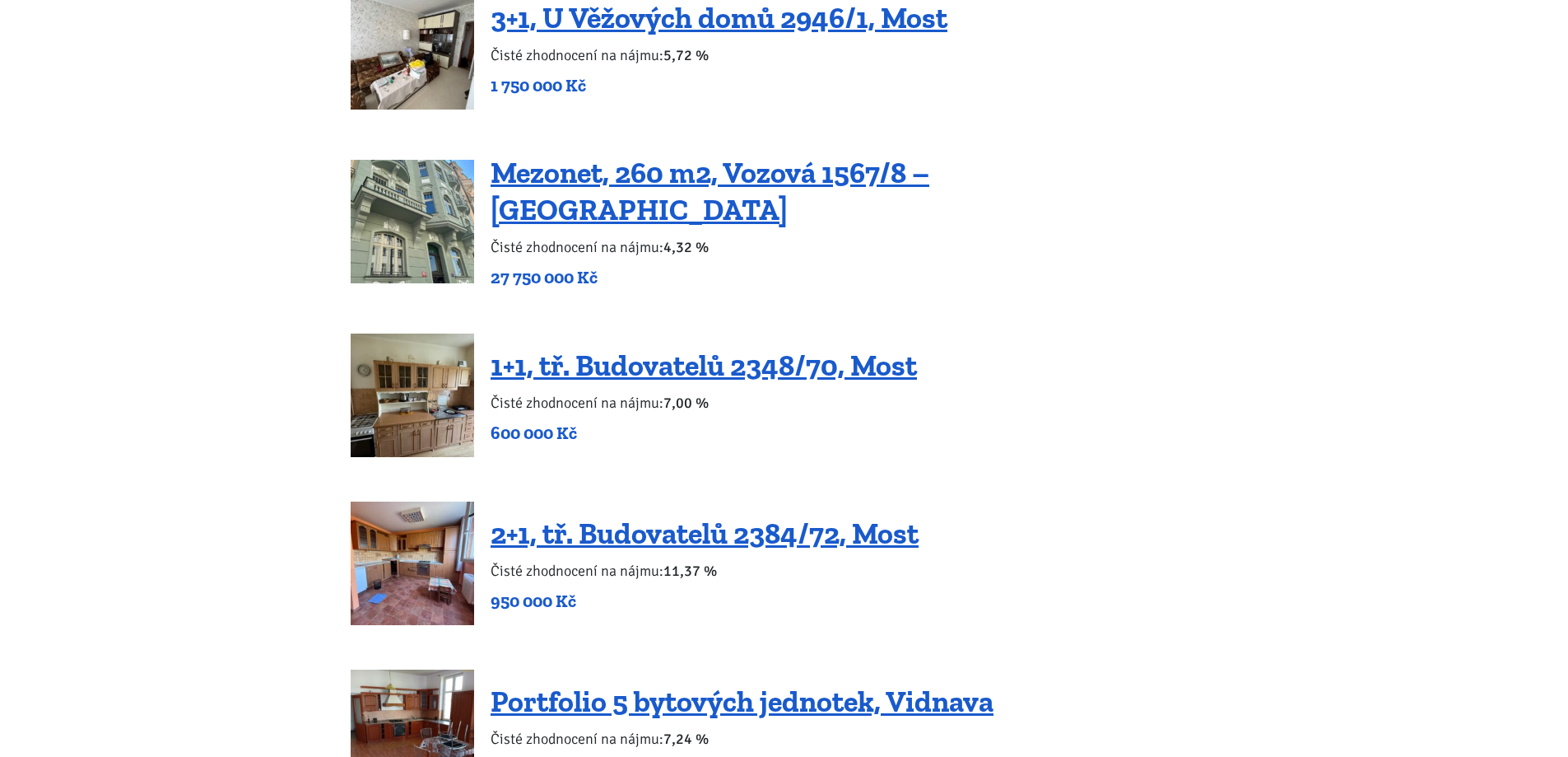
click at [1209, 385] on div "1+1, tř. Budovatelů 2348/70, Most Čisté zhodnocení na nájmu: 7,00 % 600 000 Kč" at bounding box center [784, 395] width 867 height 124
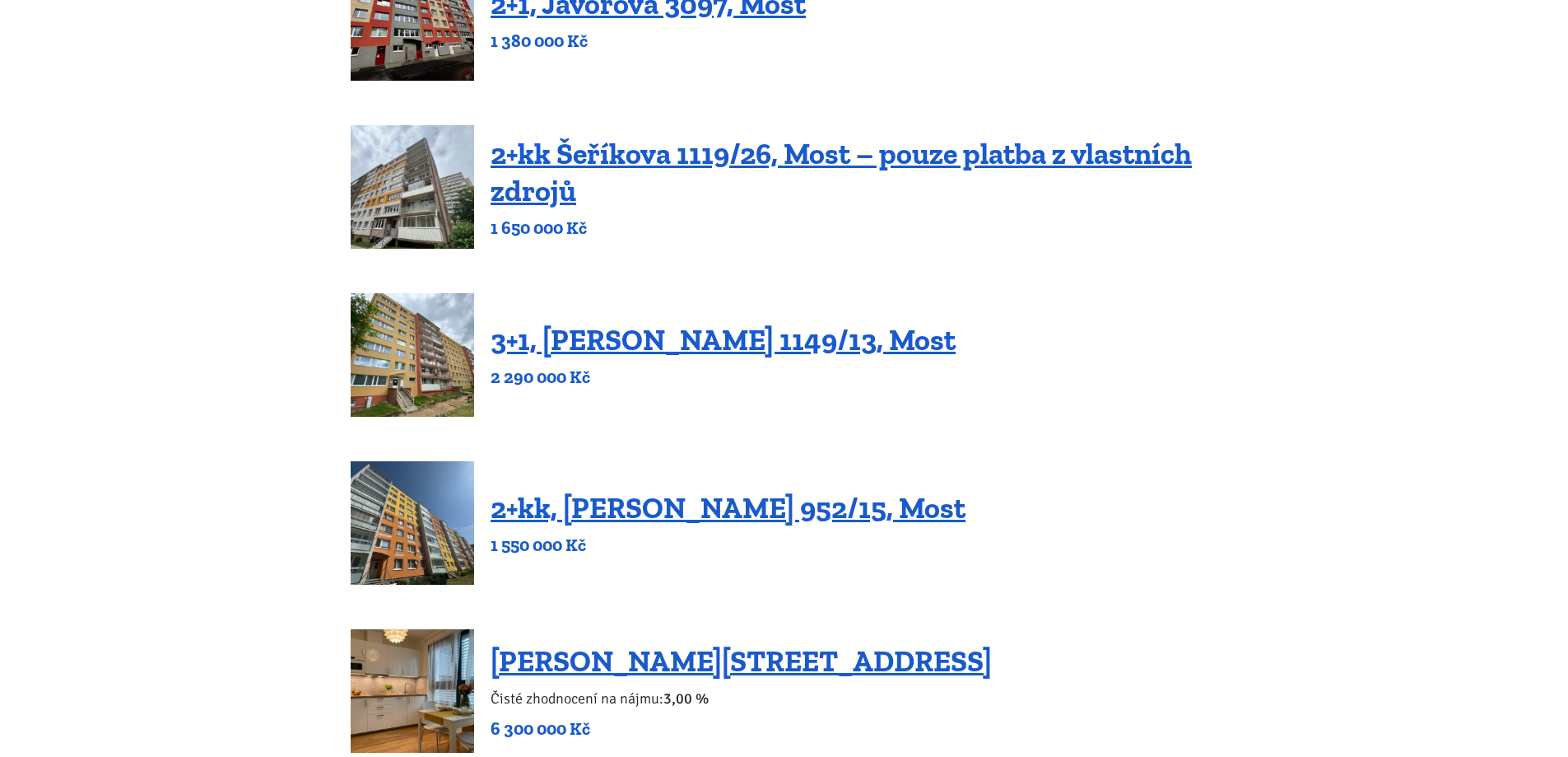
scroll to position [0, 0]
